Goal: Information Seeking & Learning: Learn about a topic

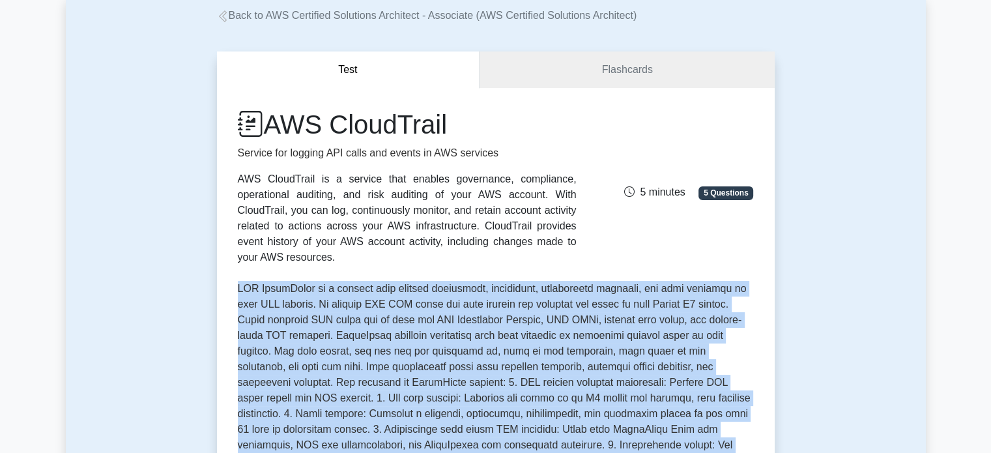
scroll to position [52, 0]
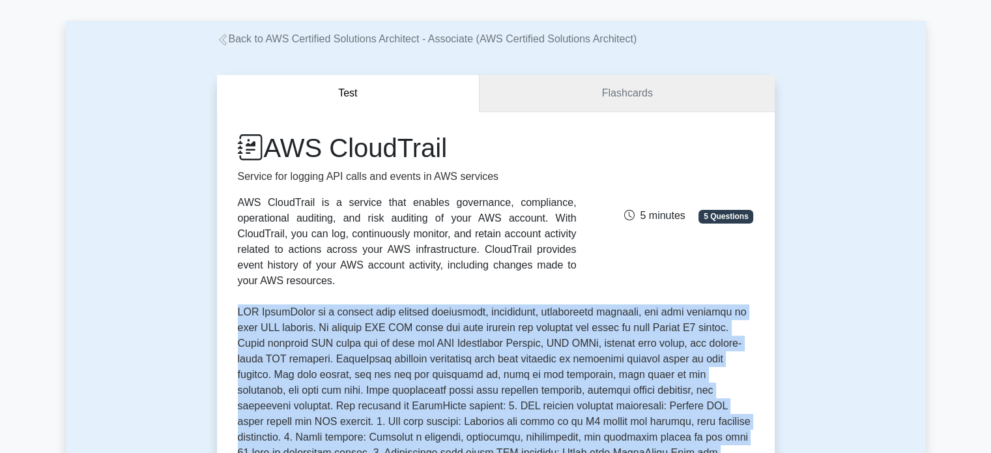
click at [631, 90] on link "Flashcards" at bounding box center [627, 93] width 294 height 37
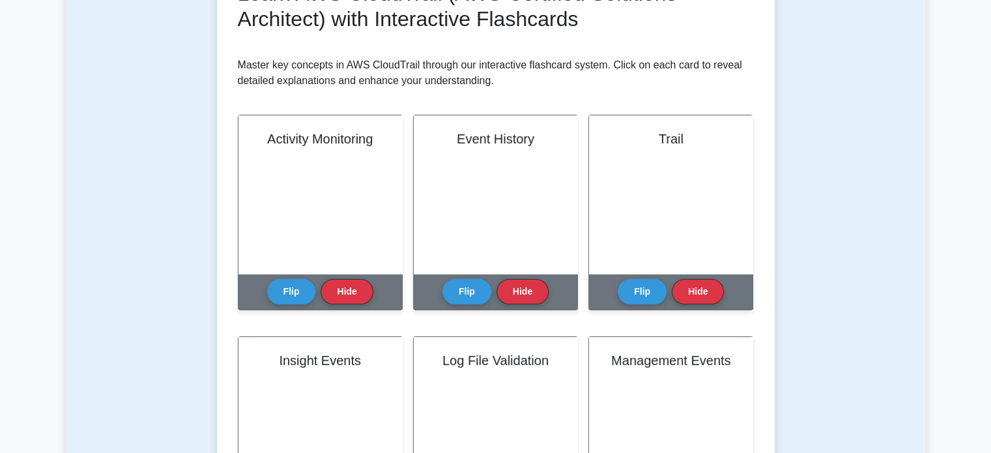
scroll to position [216, 0]
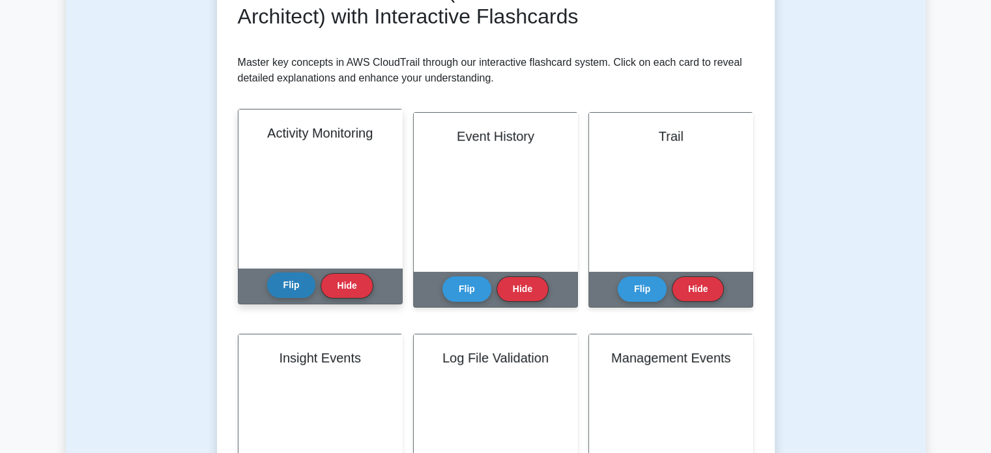
click at [276, 274] on button "Flip" at bounding box center [291, 284] width 49 height 25
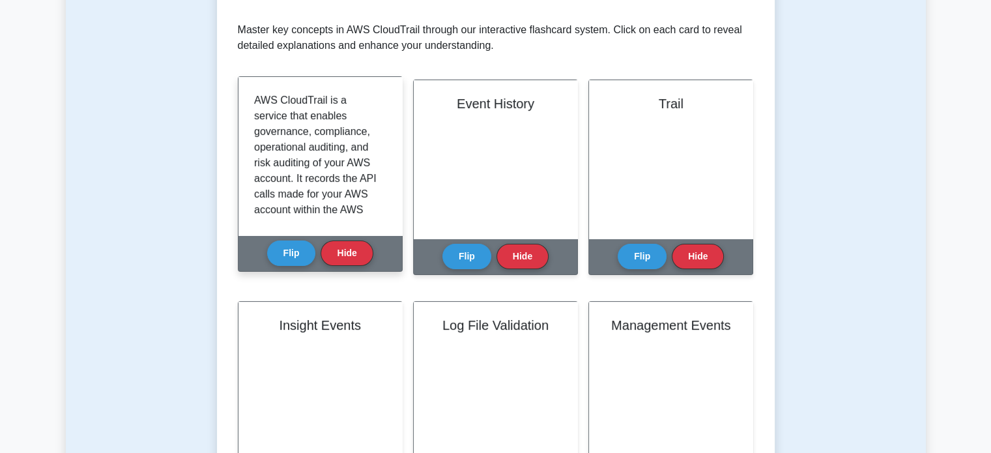
scroll to position [248, 0]
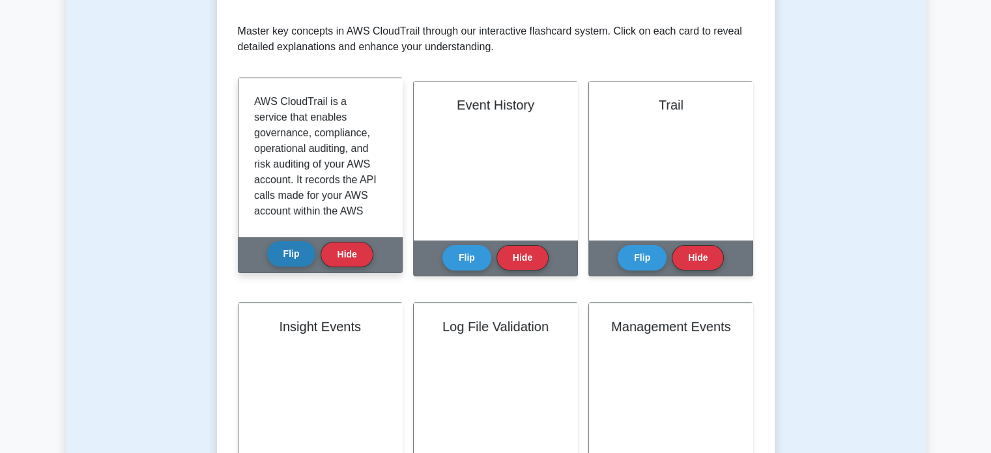
click at [294, 251] on button "Flip" at bounding box center [291, 253] width 49 height 25
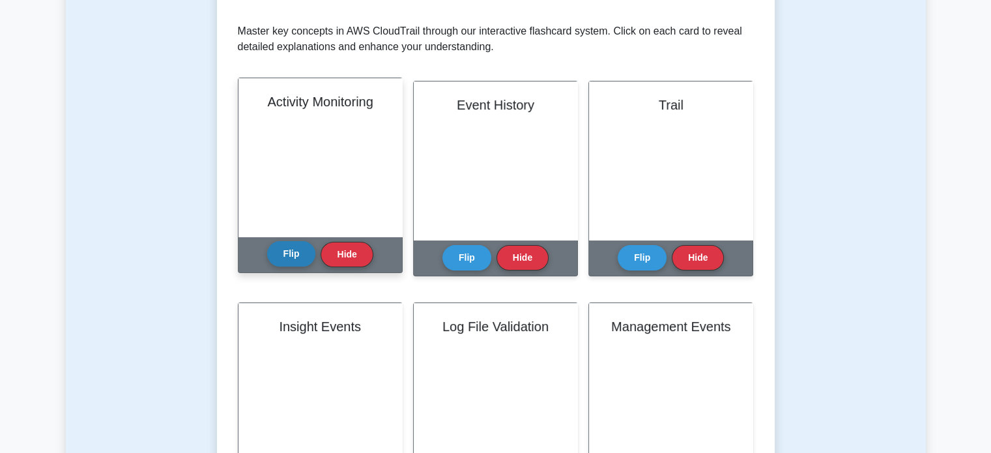
click at [294, 250] on button "Flip" at bounding box center [291, 253] width 49 height 25
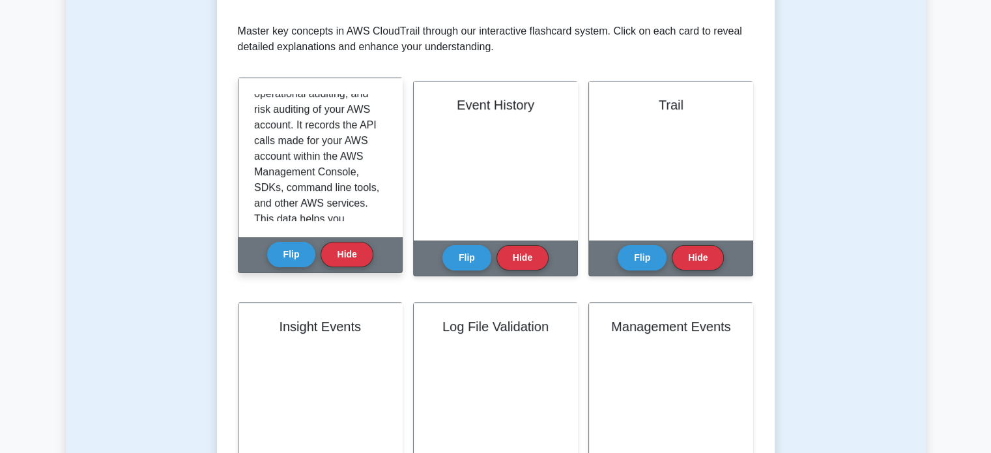
scroll to position [0, 0]
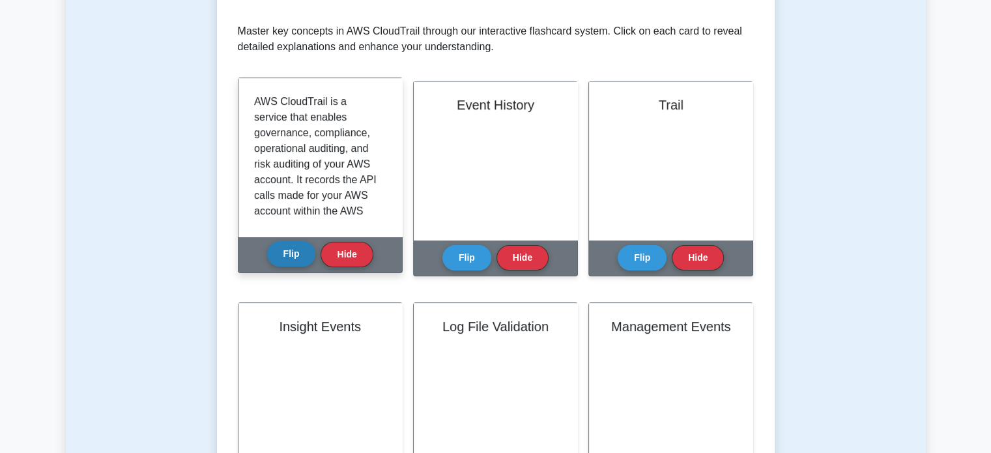
click at [300, 246] on button "Flip" at bounding box center [291, 253] width 49 height 25
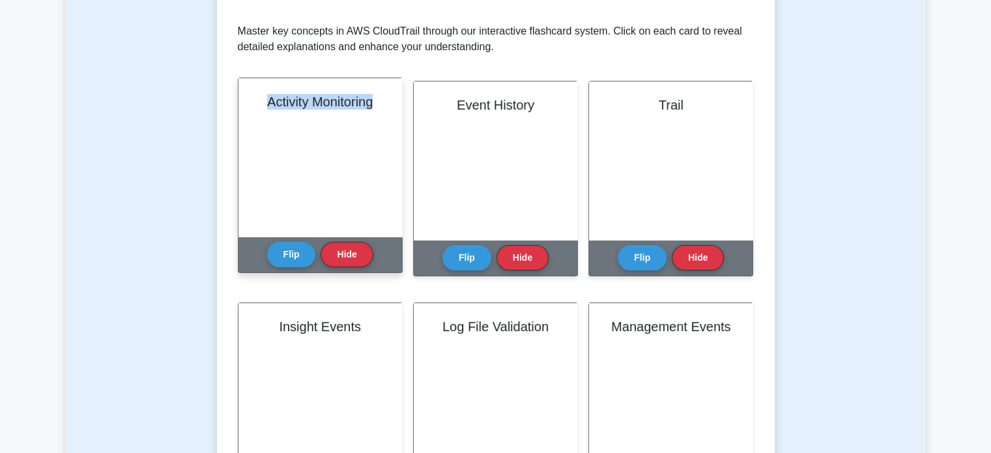
drag, startPoint x: 377, startPoint y: 98, endPoint x: 261, endPoint y: 112, distance: 117.5
click at [261, 112] on div "Activity Monitoring" at bounding box center [320, 157] width 164 height 158
copy h2 "Activity Monitoring"
click at [291, 272] on div "Activity Monitoring Flip Hide" at bounding box center [320, 175] width 165 height 195
click at [302, 260] on button "Flip" at bounding box center [291, 253] width 49 height 25
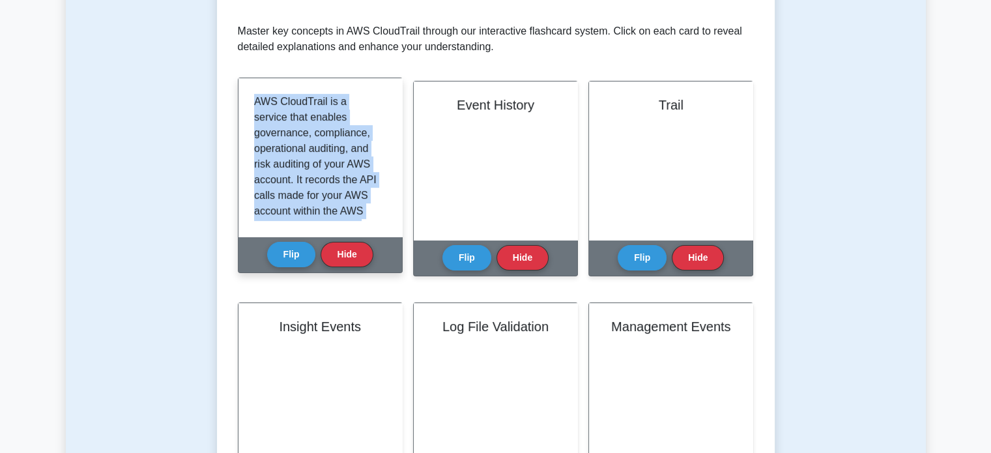
scroll to position [289, 0]
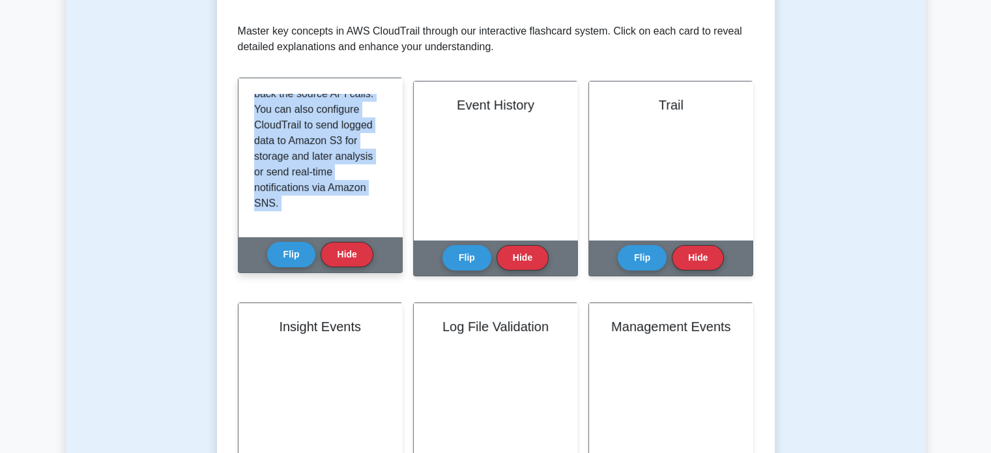
drag, startPoint x: 253, startPoint y: 97, endPoint x: 379, endPoint y: 255, distance: 202.1
click at [379, 255] on div "Activity Monitoring Flip Hide" at bounding box center [320, 175] width 165 height 195
copy div "AWS CloudTrail is a service that enables governance, compliance, operational au…"
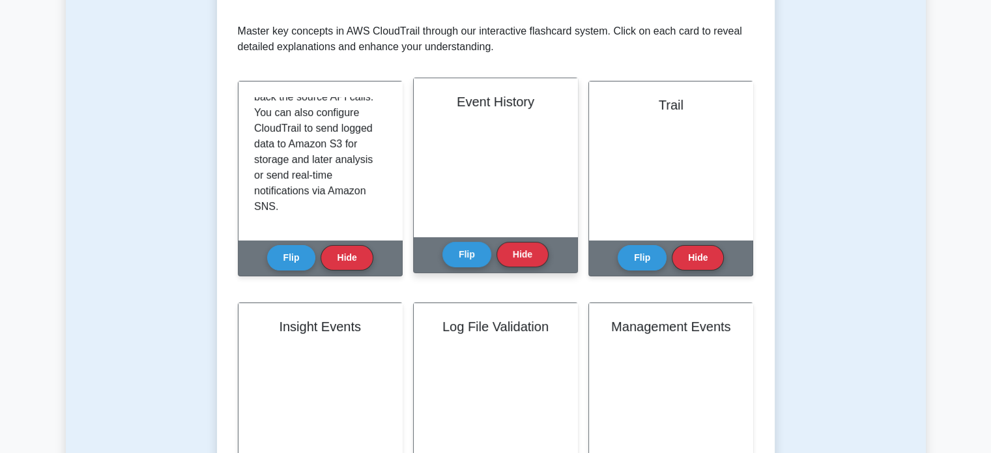
click at [517, 100] on h2 "Event History" at bounding box center [495, 102] width 132 height 16
click at [536, 100] on h2 "Event History" at bounding box center [495, 102] width 132 height 16
drag, startPoint x: 536, startPoint y: 100, endPoint x: 453, endPoint y: 107, distance: 83.8
click at [453, 107] on h2 "Event History" at bounding box center [495, 102] width 132 height 16
copy h2 "Event History"
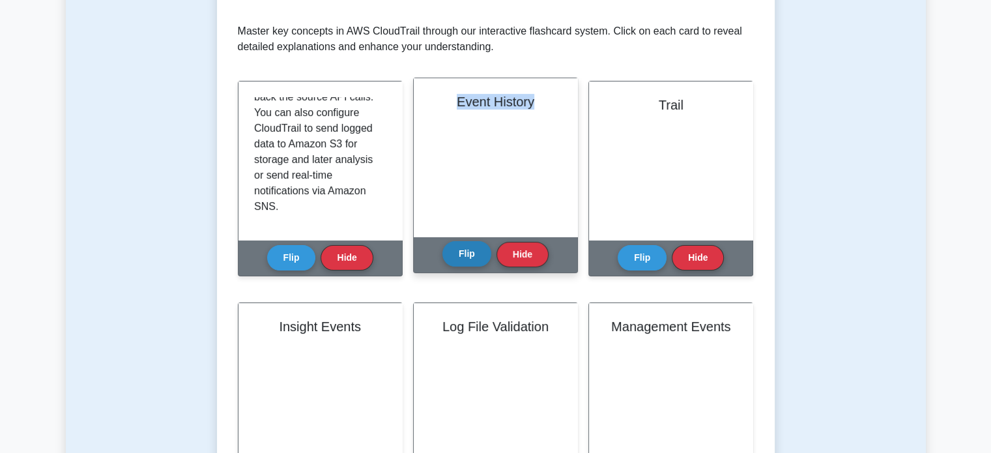
click at [449, 257] on button "Flip" at bounding box center [466, 253] width 49 height 25
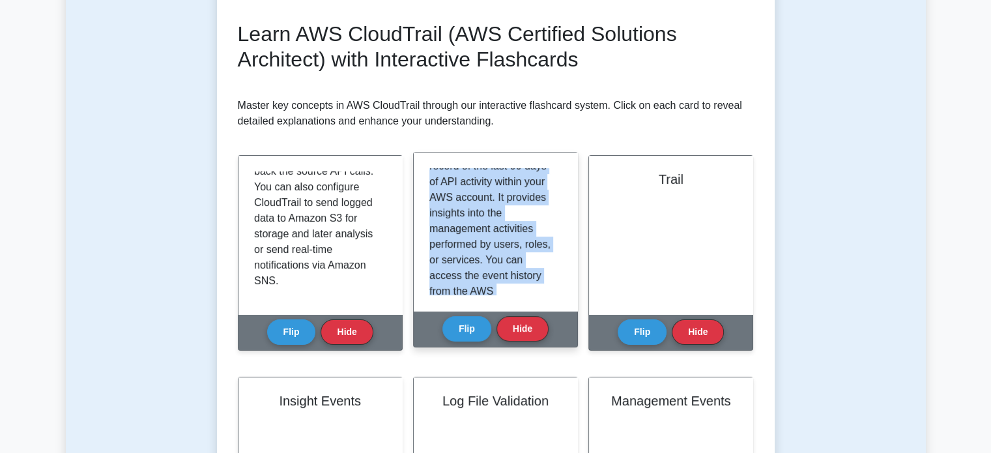
scroll to position [242, 0]
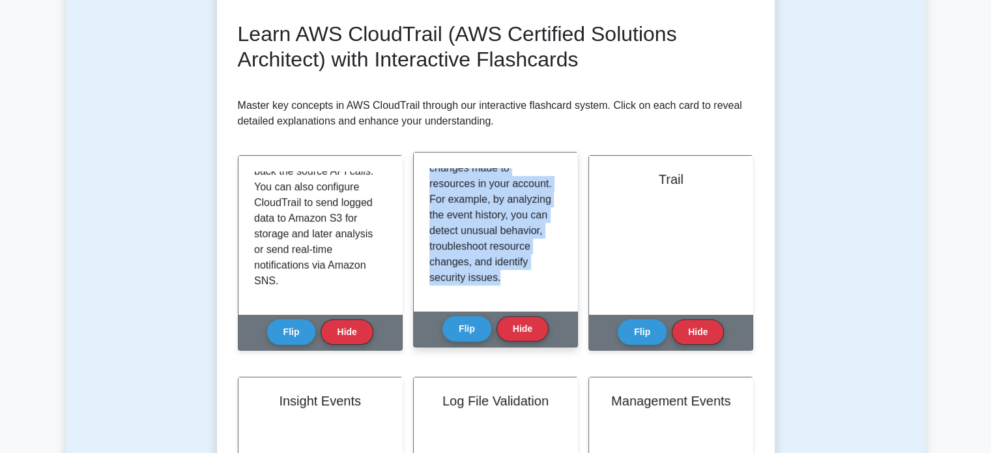
drag, startPoint x: 429, startPoint y: 174, endPoint x: 547, endPoint y: 278, distance: 157.9
click at [547, 278] on p "Event history in AWS CloudTrail is a searchable record of the last 90 days of A…" at bounding box center [492, 106] width 127 height 360
copy p "Event history in AWS CloudTrail is a searchable record of the last 90 days of A…"
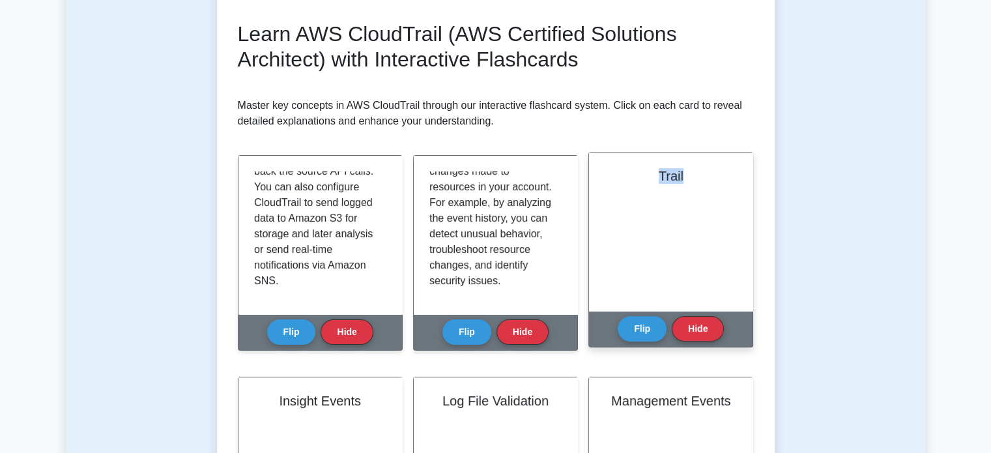
drag, startPoint x: 651, startPoint y: 169, endPoint x: 682, endPoint y: 167, distance: 30.7
click at [682, 168] on h2 "Trail" at bounding box center [671, 176] width 132 height 16
copy h2 "Trail"
click at [651, 327] on button "Flip" at bounding box center [642, 327] width 49 height 25
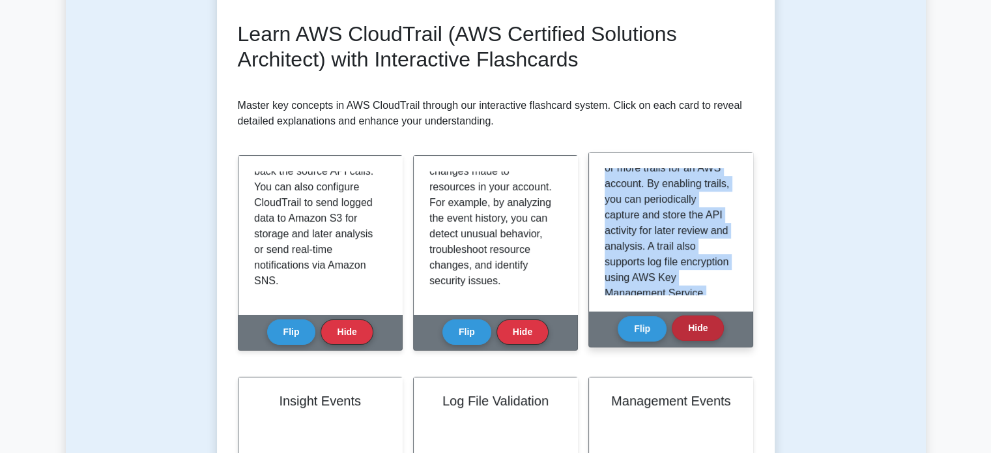
scroll to position [195, 0]
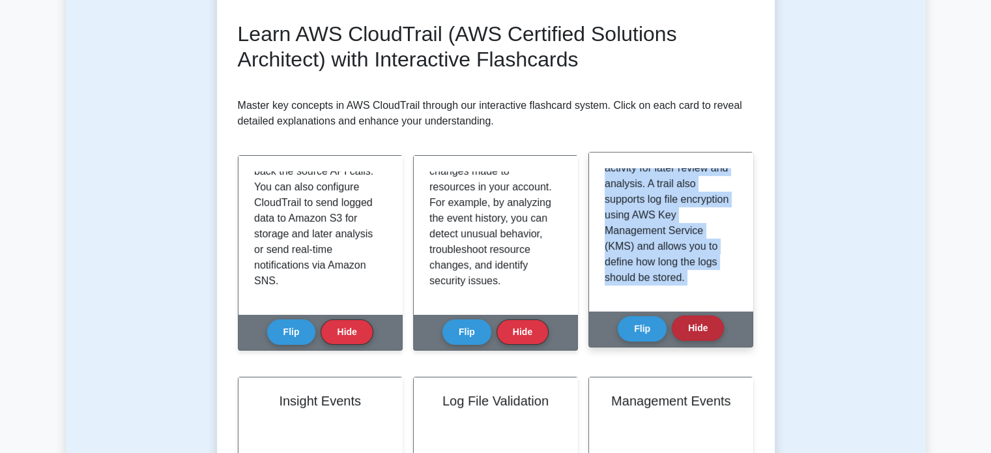
drag, startPoint x: 602, startPoint y: 171, endPoint x: 708, endPoint y: 317, distance: 180.5
click at [708, 317] on div "Trail A trail in AWS CloudTrail is a configuration that enables delivery of eve…" at bounding box center [670, 249] width 165 height 195
copy div "A trail in AWS CloudTrail is a configuration that enables delivery of event log…"
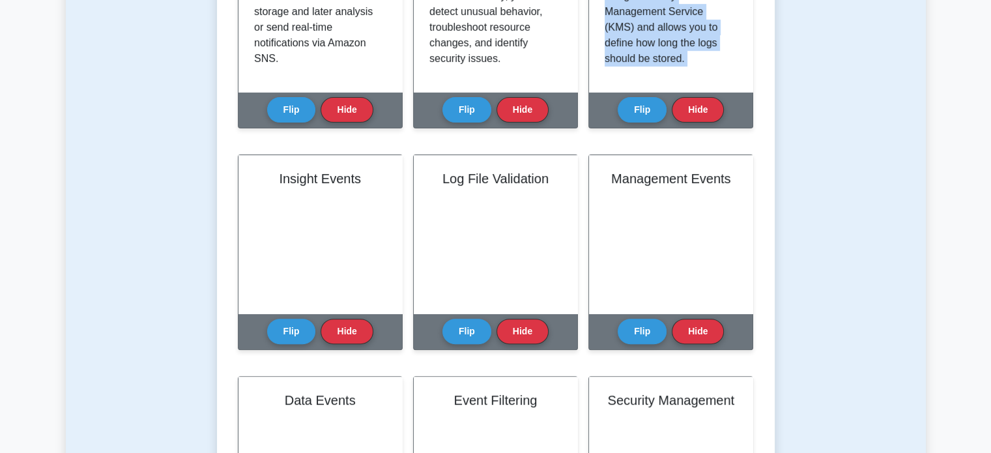
scroll to position [396, 0]
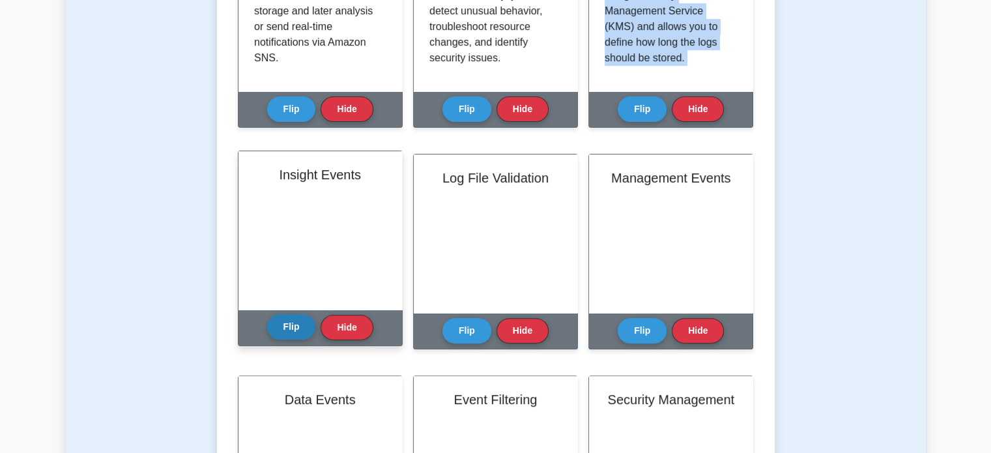
click at [275, 332] on button "Flip" at bounding box center [291, 326] width 49 height 25
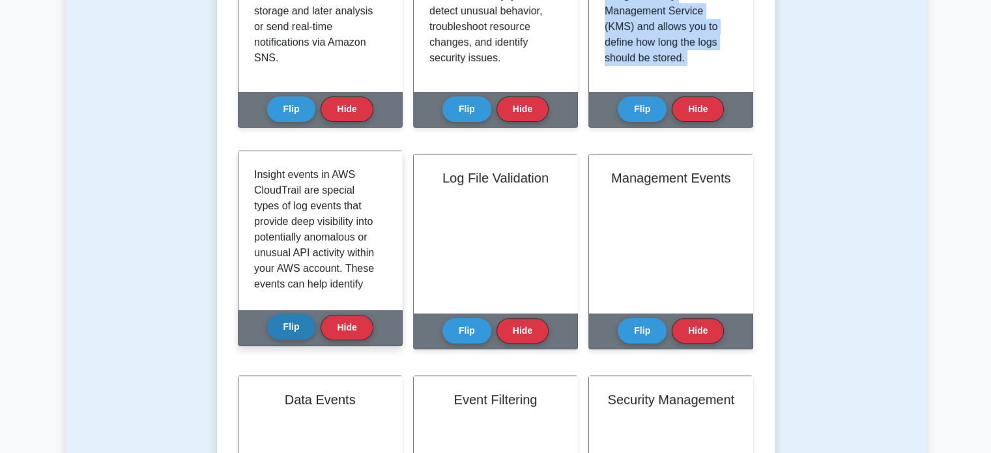
click at [291, 315] on button "Flip" at bounding box center [291, 326] width 49 height 25
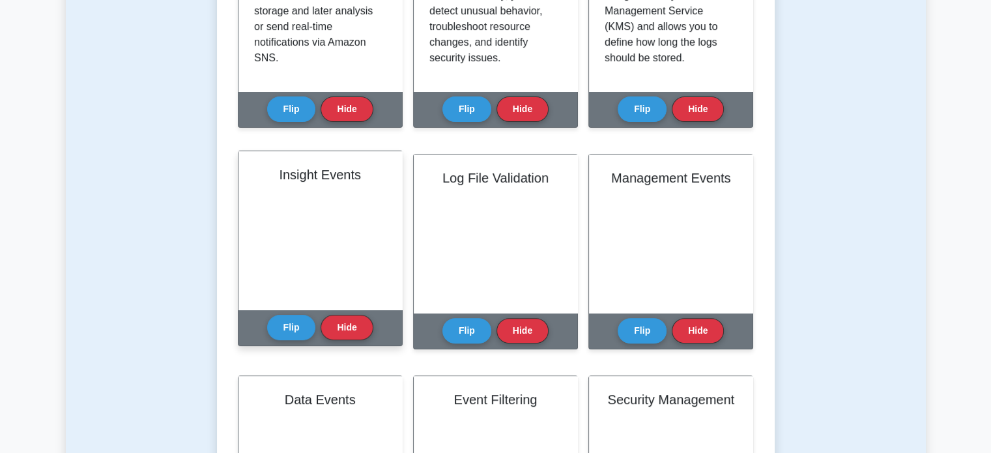
click at [291, 201] on div "Insight Events" at bounding box center [320, 230] width 164 height 158
drag, startPoint x: 274, startPoint y: 173, endPoint x: 369, endPoint y: 191, distance: 96.7
click at [369, 191] on div "Insight Events" at bounding box center [320, 230] width 164 height 158
copy h2 "Insight Events"
click at [281, 325] on button "Flip" at bounding box center [291, 326] width 49 height 25
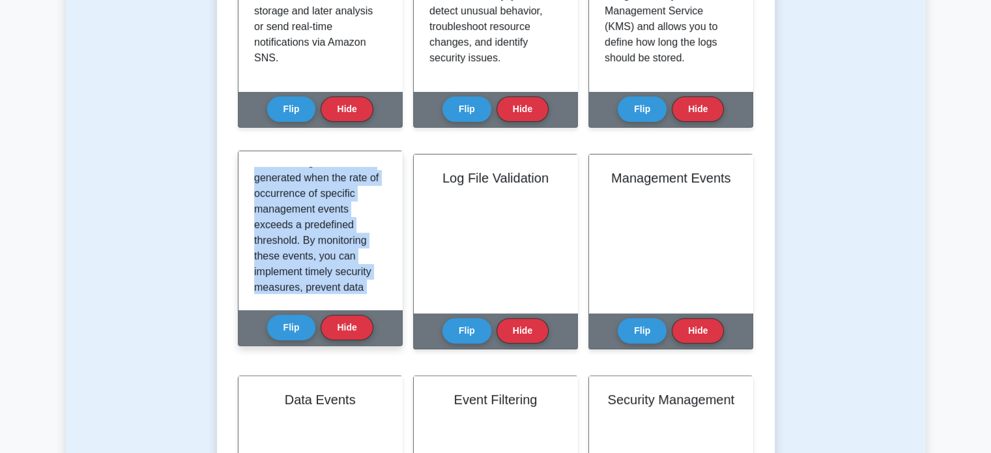
scroll to position [242, 0]
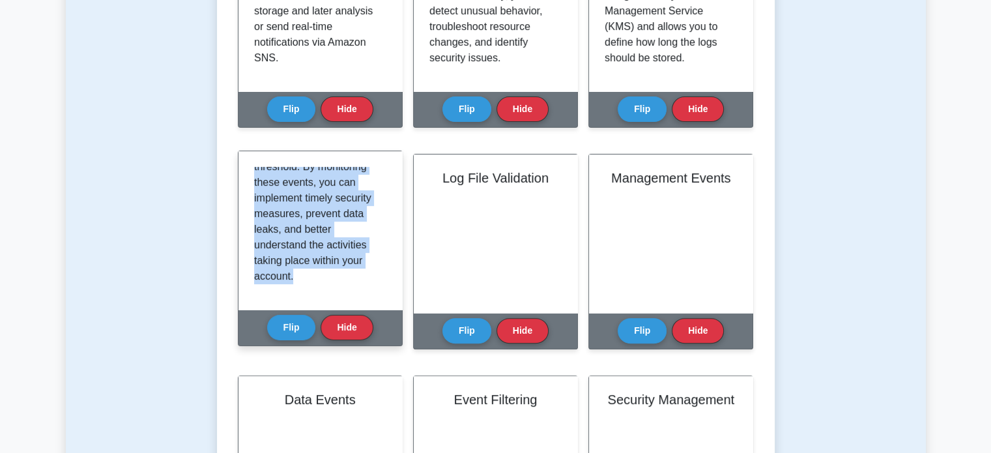
drag, startPoint x: 252, startPoint y: 167, endPoint x: 362, endPoint y: 289, distance: 164.7
click at [362, 289] on div "Insight events in AWS CloudTrail are special types of log events that provide d…" at bounding box center [320, 230] width 164 height 158
copy p "Insight events in AWS CloudTrail are special types of log events that provide d…"
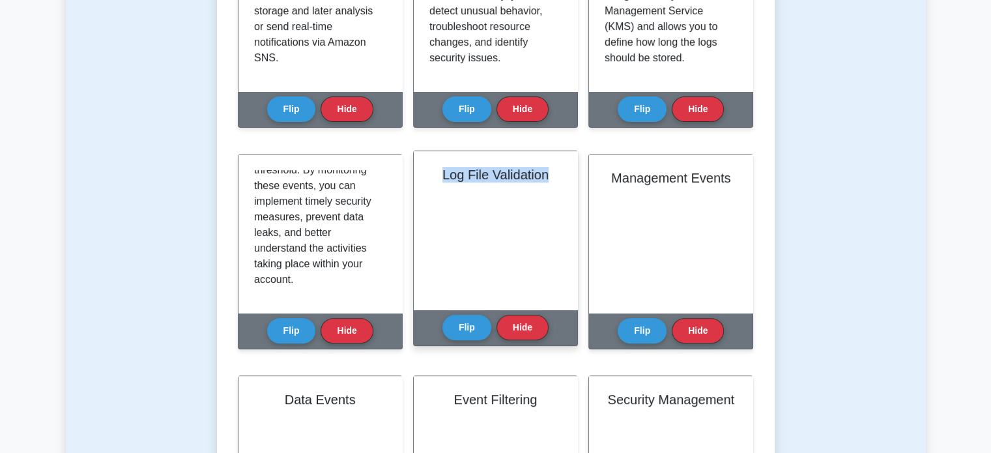
drag, startPoint x: 435, startPoint y: 169, endPoint x: 547, endPoint y: 173, distance: 111.5
click at [547, 173] on h2 "Log File Validation" at bounding box center [495, 175] width 132 height 16
copy h2 "Log File Validation"
click at [465, 333] on button "Flip" at bounding box center [466, 326] width 49 height 25
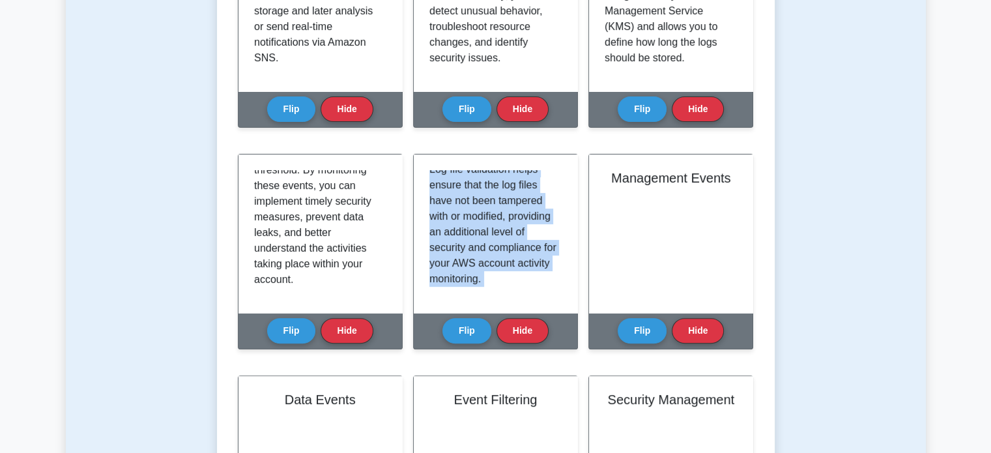
drag, startPoint x: 430, startPoint y: 168, endPoint x: 524, endPoint y: 348, distance: 203.1
click at [524, 348] on div "Log File Validation Log file validation is a feature in AWS CloudTrail that ena…" at bounding box center [495, 259] width 165 height 211
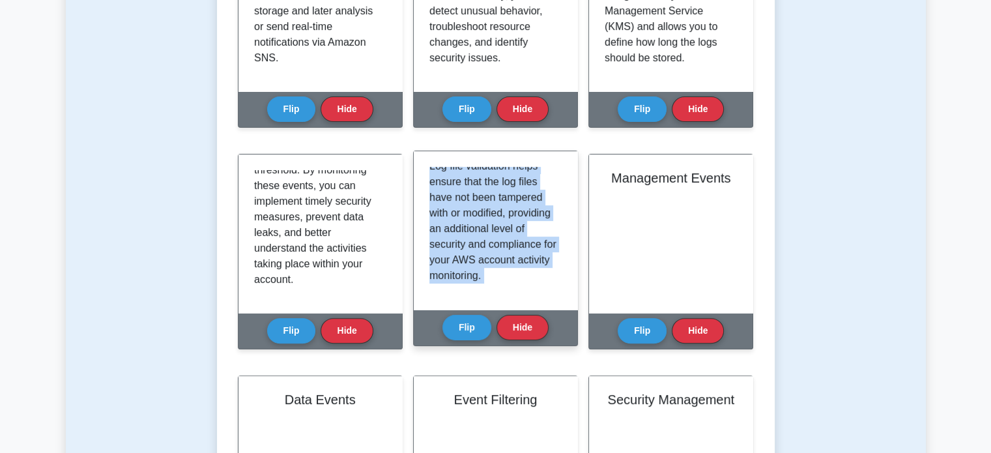
copy div "Log file validation is a feature in AWS CloudTrail that enables you to verify t…"
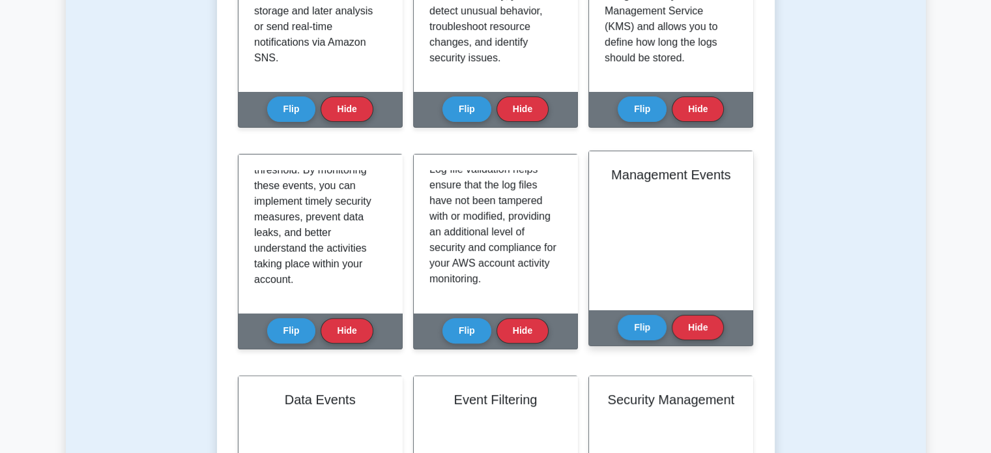
click at [659, 210] on div "Management Events" at bounding box center [671, 230] width 164 height 158
drag, startPoint x: 612, startPoint y: 171, endPoint x: 729, endPoint y: 188, distance: 118.4
click at [729, 188] on div "Management Events" at bounding box center [671, 230] width 164 height 158
click at [660, 326] on button "Flip" at bounding box center [642, 326] width 49 height 25
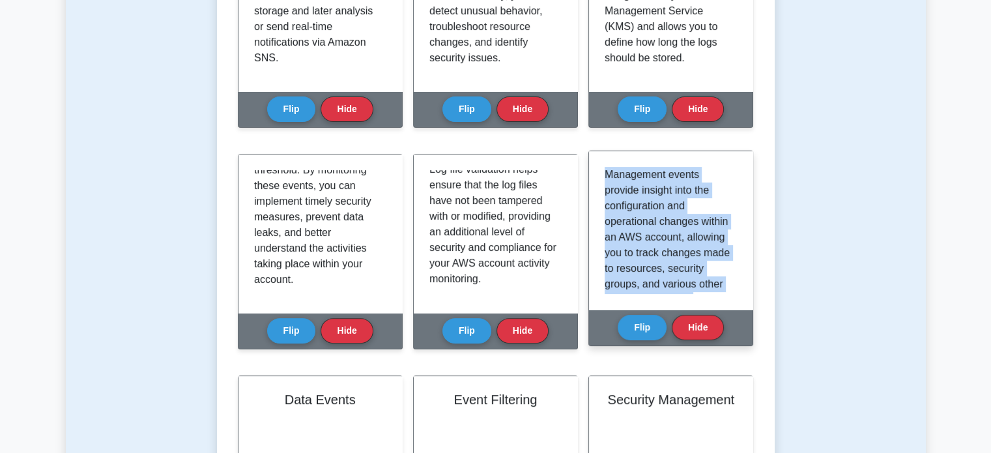
scroll to position [321, 0]
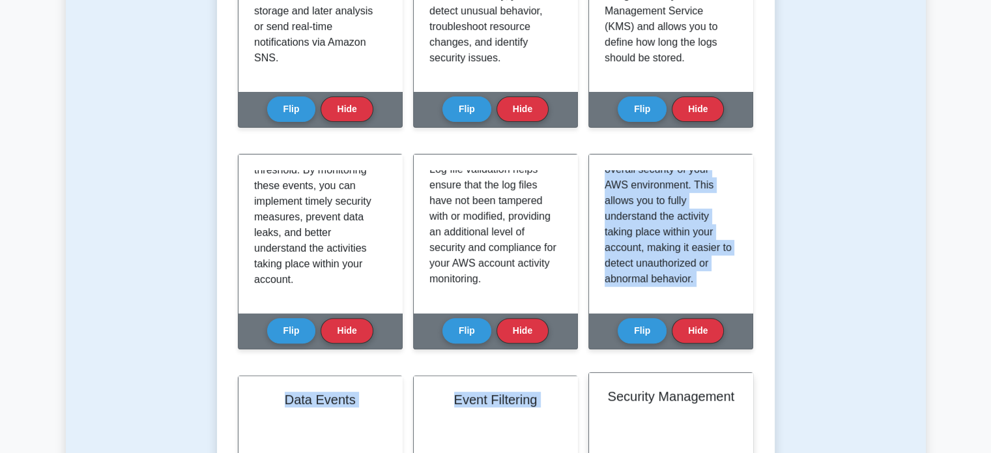
drag, startPoint x: 605, startPoint y: 174, endPoint x: 739, endPoint y: 377, distance: 243.4
click at [739, 377] on div "Learn AWS CloudTrail (AWS Certified Solutions Architect) with Interactive Flash…" at bounding box center [496, 303] width 516 height 1009
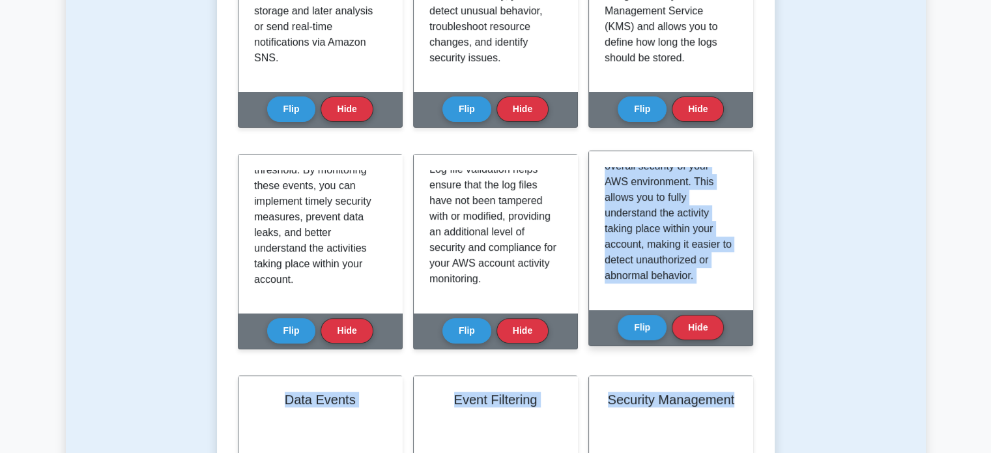
click at [682, 281] on p "Management events provide insight into the configuration and operational change…" at bounding box center [668, 72] width 127 height 422
drag, startPoint x: 601, startPoint y: 169, endPoint x: 709, endPoint y: 293, distance: 165.3
click at [709, 293] on div "Management events provide insight into the configuration and operational change…" at bounding box center [671, 230] width 164 height 158
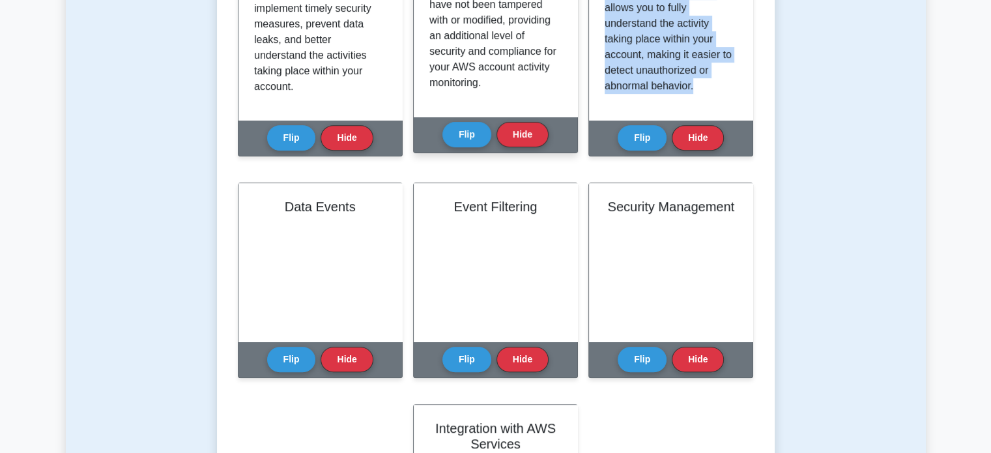
scroll to position [588, 0]
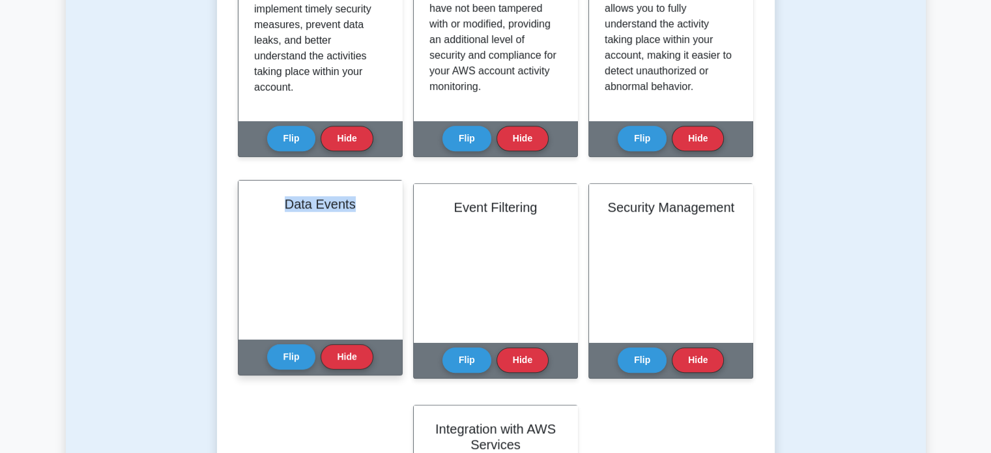
drag, startPoint x: 279, startPoint y: 200, endPoint x: 360, endPoint y: 212, distance: 81.6
click at [360, 212] on div "Data Events" at bounding box center [320, 259] width 164 height 158
click at [289, 351] on button "Flip" at bounding box center [291, 355] width 49 height 25
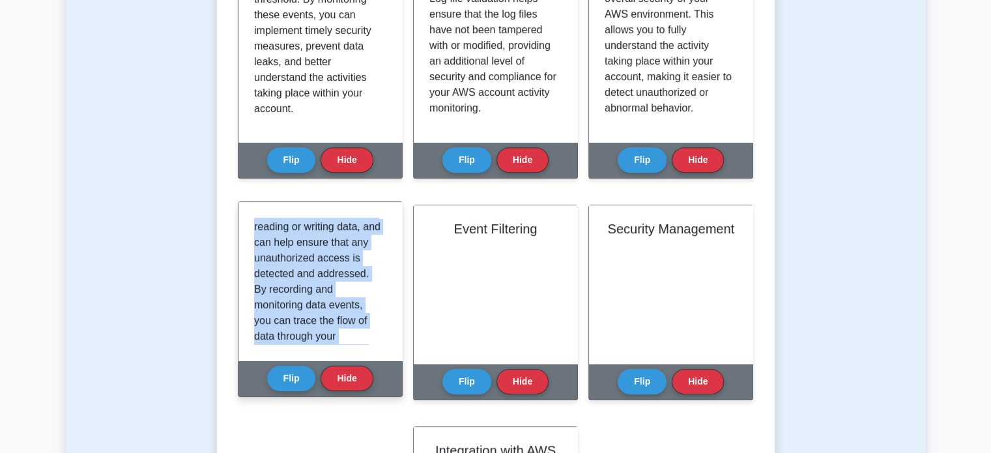
scroll to position [289, 0]
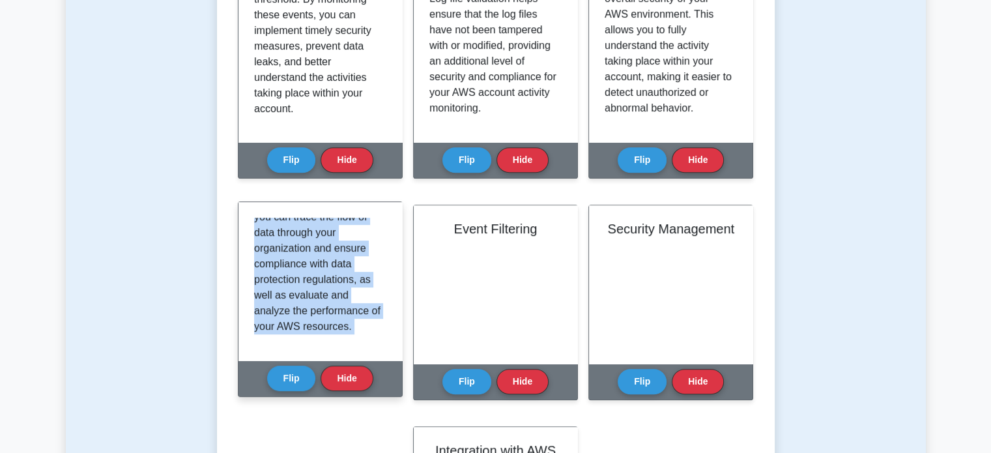
drag, startPoint x: 252, startPoint y: 222, endPoint x: 349, endPoint y: 395, distance: 198.9
click at [349, 395] on div "Data Events Data events provide information about resource-level operations per…" at bounding box center [320, 298] width 165 height 195
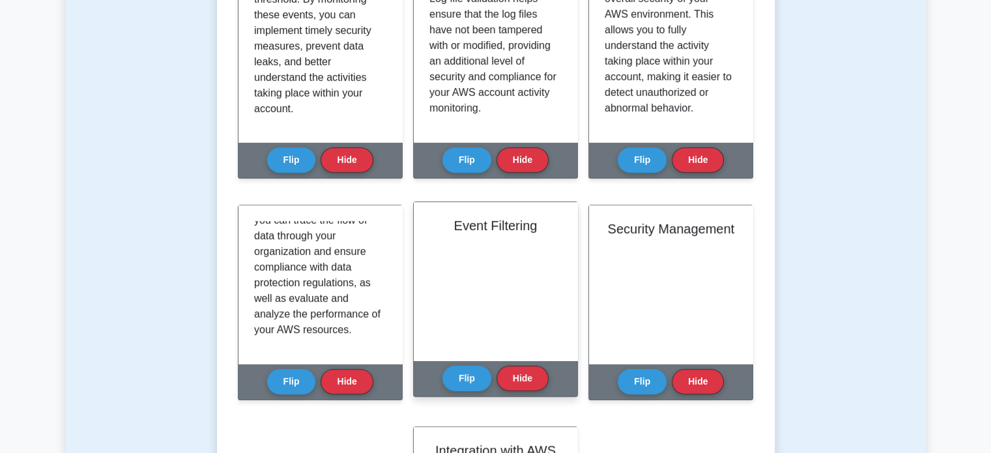
click at [526, 257] on div "Event Filtering" at bounding box center [496, 281] width 164 height 158
drag, startPoint x: 451, startPoint y: 218, endPoint x: 550, endPoint y: 229, distance: 99.0
click at [550, 229] on h2 "Event Filtering" at bounding box center [495, 226] width 132 height 16
click at [471, 369] on button "Flip" at bounding box center [466, 377] width 49 height 25
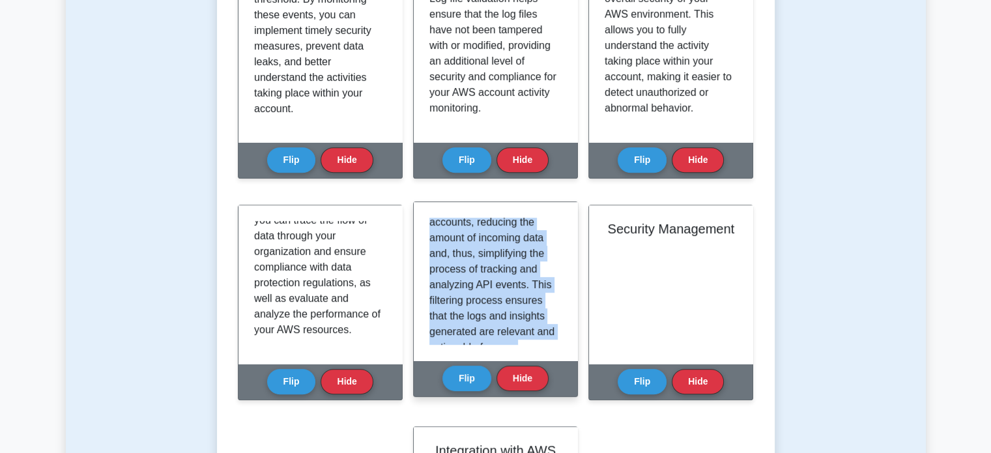
scroll to position [258, 0]
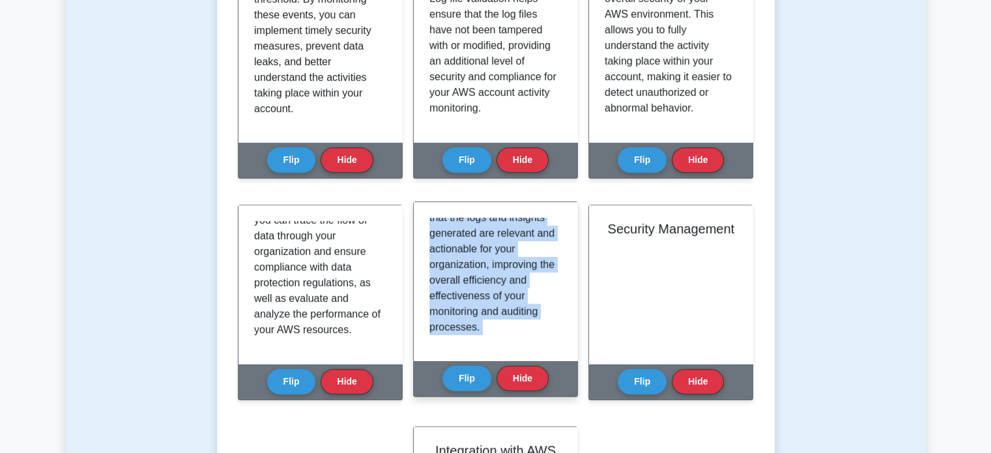
drag, startPoint x: 425, startPoint y: 218, endPoint x: 539, endPoint y: 394, distance: 209.1
click at [539, 394] on div "Event Filtering Event filtering in AWS CloudTrail helps you to narrow down the …" at bounding box center [495, 298] width 165 height 195
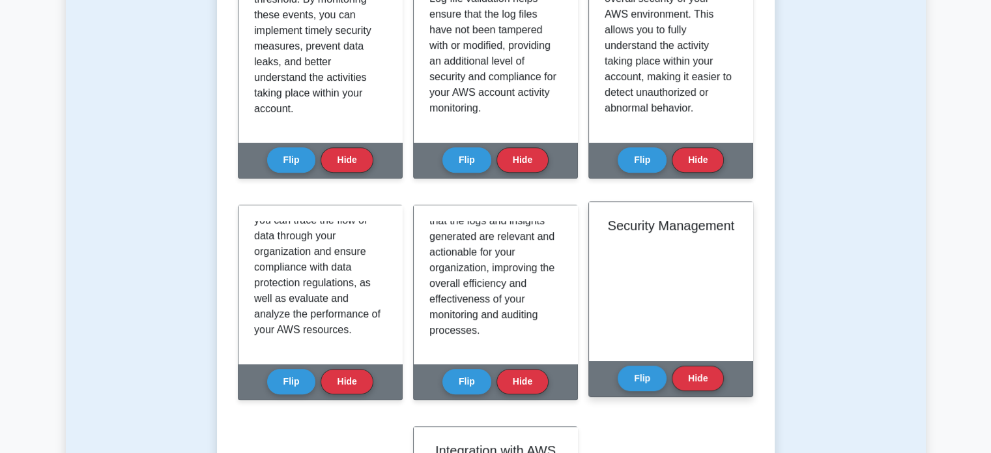
click at [629, 258] on div "Security Management" at bounding box center [671, 281] width 164 height 158
drag, startPoint x: 607, startPoint y: 222, endPoint x: 732, endPoint y: 238, distance: 125.5
click at [732, 238] on div "Security Management" at bounding box center [671, 281] width 164 height 158
click at [612, 253] on div "Security Management" at bounding box center [671, 281] width 164 height 158
drag, startPoint x: 606, startPoint y: 225, endPoint x: 750, endPoint y: 248, distance: 145.8
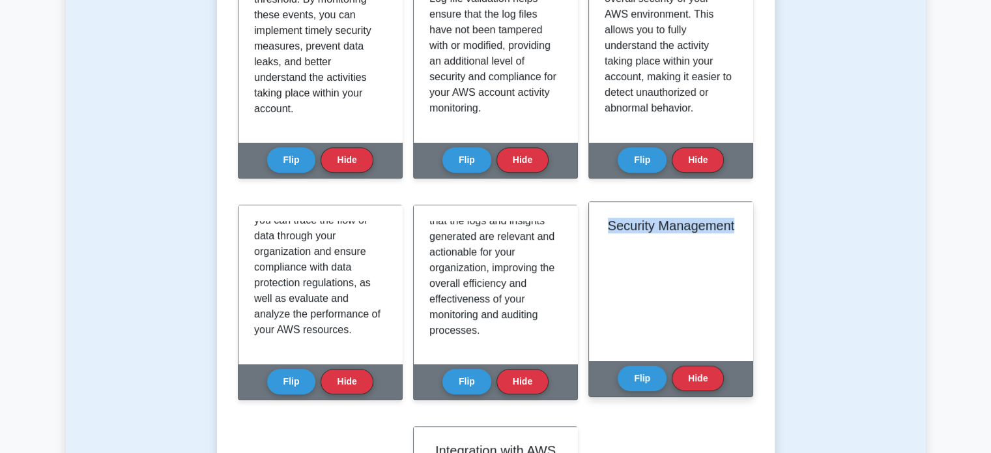
click at [750, 248] on div "Security Management" at bounding box center [671, 281] width 164 height 158
click at [633, 372] on button "Flip" at bounding box center [642, 377] width 49 height 25
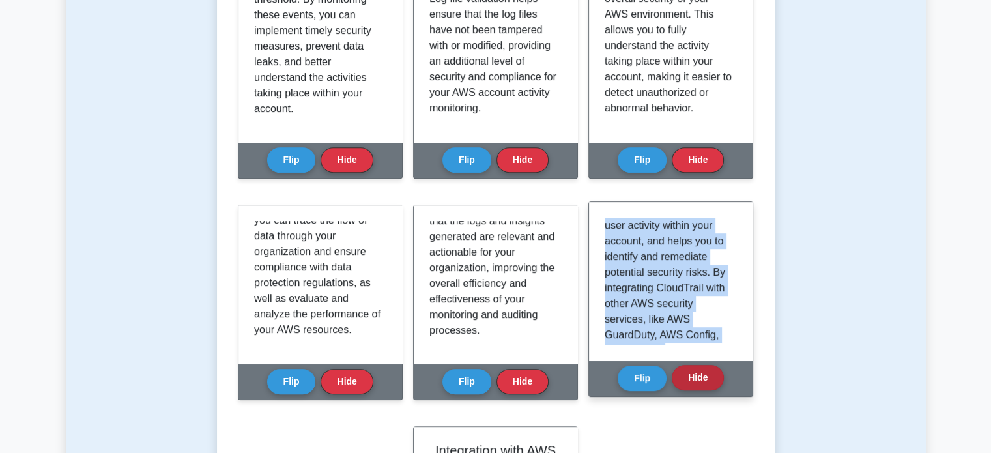
scroll to position [336, 0]
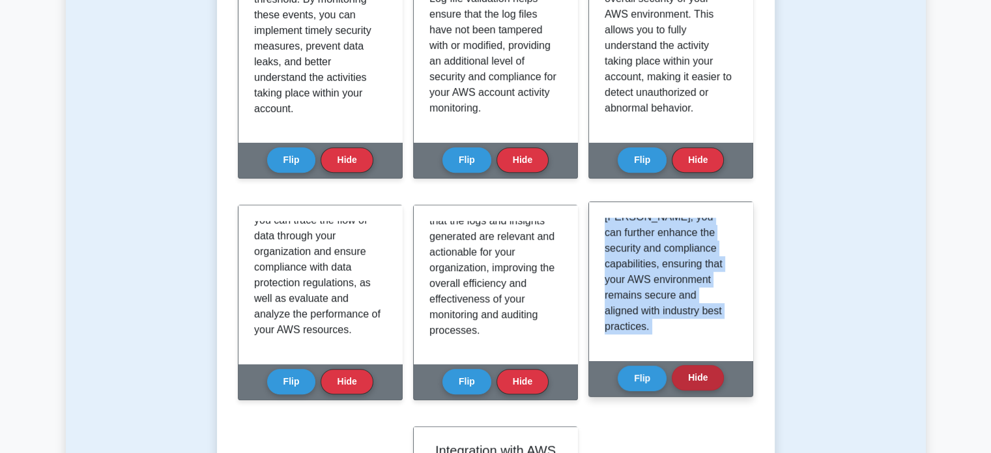
drag, startPoint x: 605, startPoint y: 222, endPoint x: 701, endPoint y: 385, distance: 189.8
click at [701, 385] on div "Security Management Flip Hide" at bounding box center [670, 298] width 165 height 195
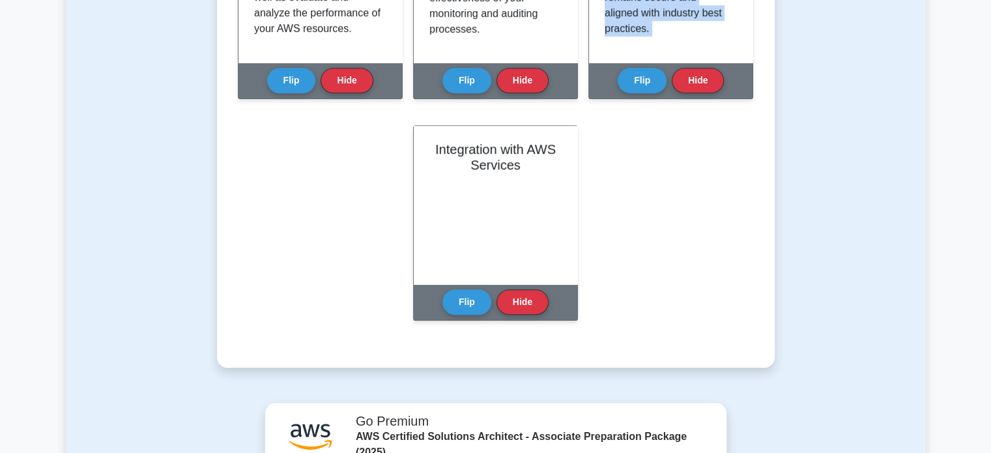
scroll to position [912, 0]
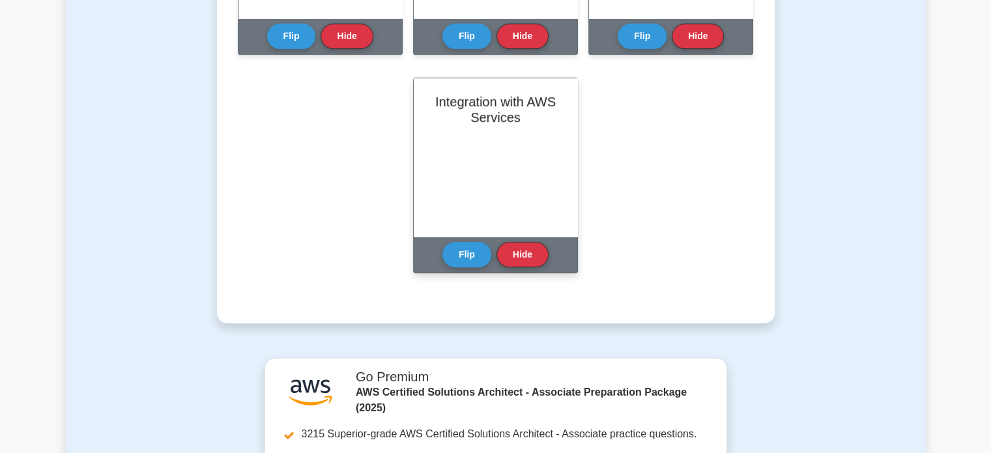
click at [496, 165] on div "Integration with AWS Services" at bounding box center [496, 157] width 164 height 158
drag, startPoint x: 432, startPoint y: 96, endPoint x: 526, endPoint y: 128, distance: 99.5
click at [526, 128] on div "Integration with AWS Services" at bounding box center [496, 157] width 164 height 158
click at [485, 255] on button "Flip" at bounding box center [466, 253] width 49 height 25
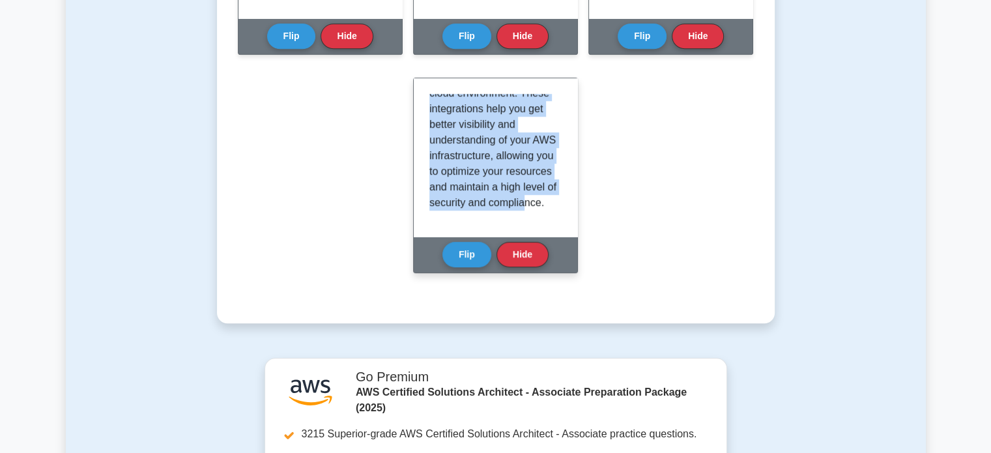
scroll to position [352, 0]
drag, startPoint x: 430, startPoint y: 98, endPoint x: 542, endPoint y: 222, distance: 167.0
click at [542, 222] on div "AWS CloudTrail seamlessly integrates with many other AWS services, enhancing th…" at bounding box center [496, 157] width 164 height 158
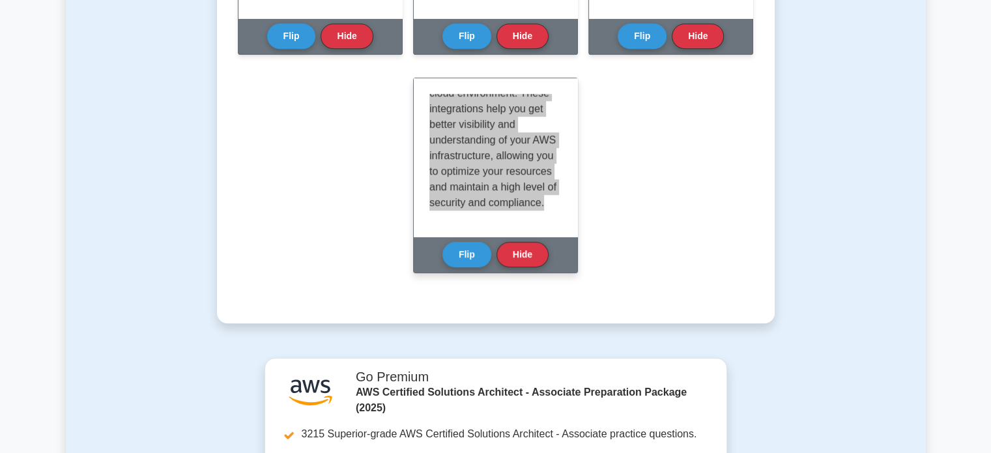
scroll to position [923, 0]
